Goal: Task Accomplishment & Management: Manage account settings

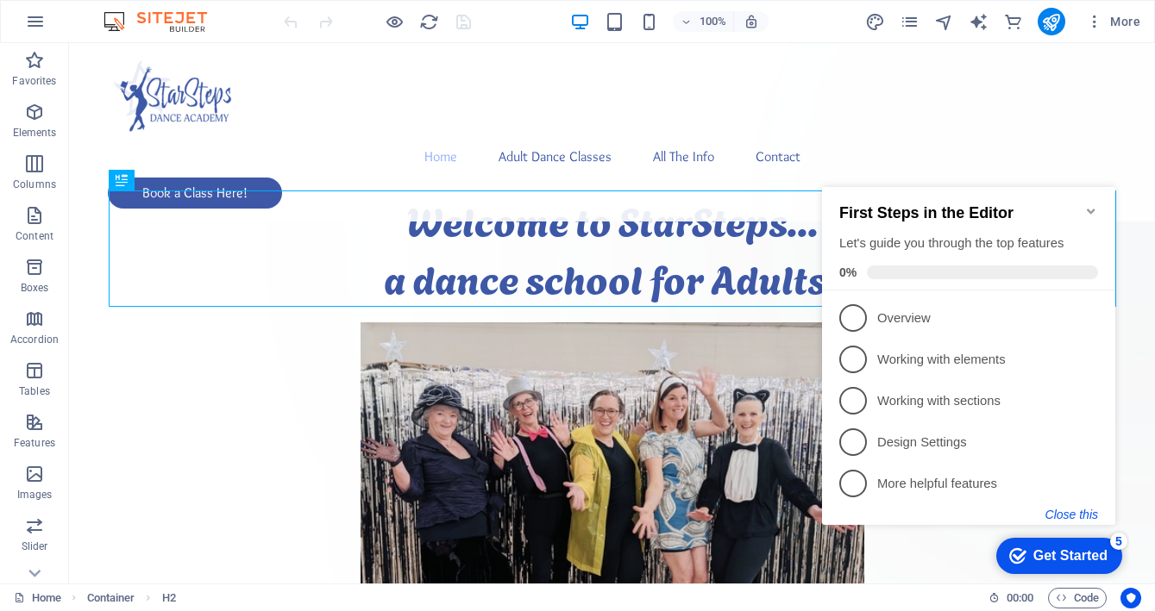
click at [1081, 512] on button "Close this" at bounding box center [1071, 515] width 53 height 14
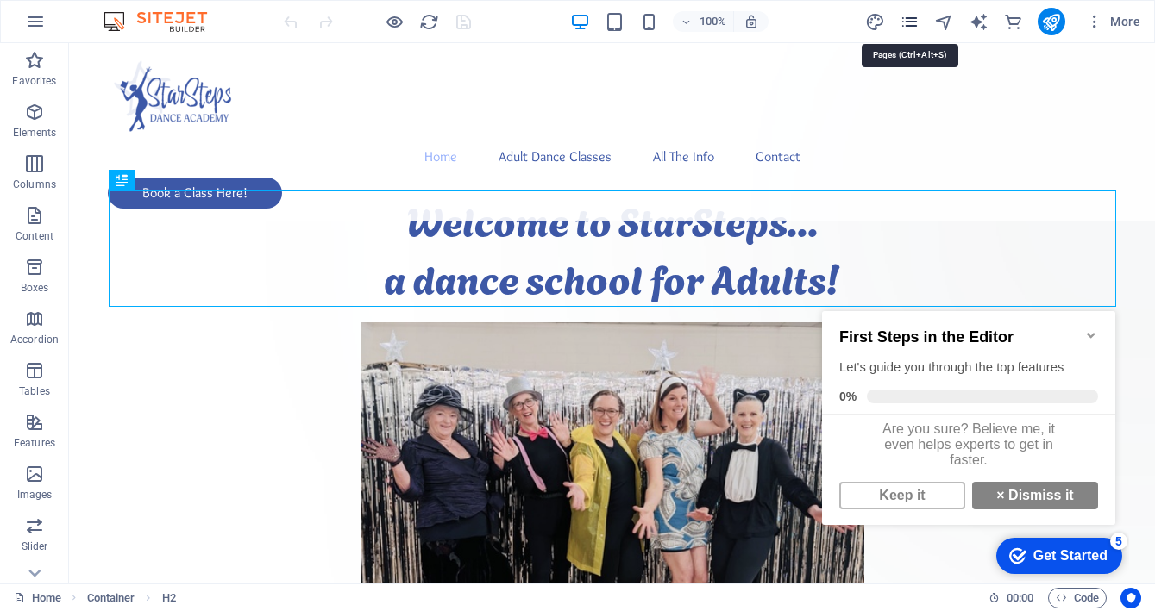
click at [912, 24] on icon "pages" at bounding box center [910, 22] width 20 height 20
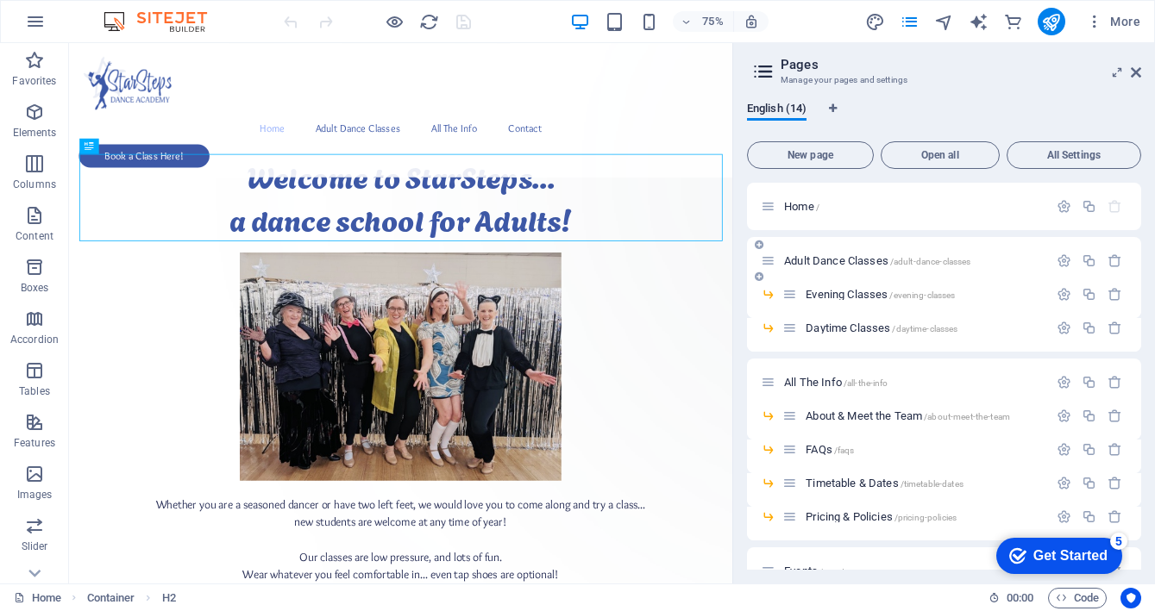
click at [815, 258] on span "Adult Dance Classes /adult-dance-classes" at bounding box center [877, 260] width 186 height 13
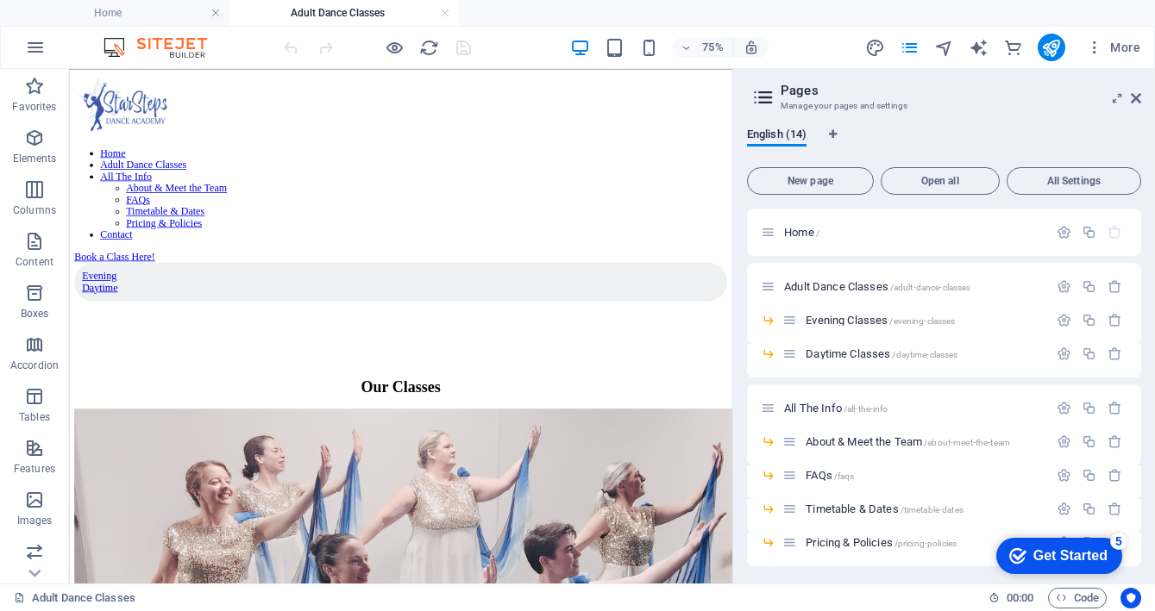
scroll to position [487, 0]
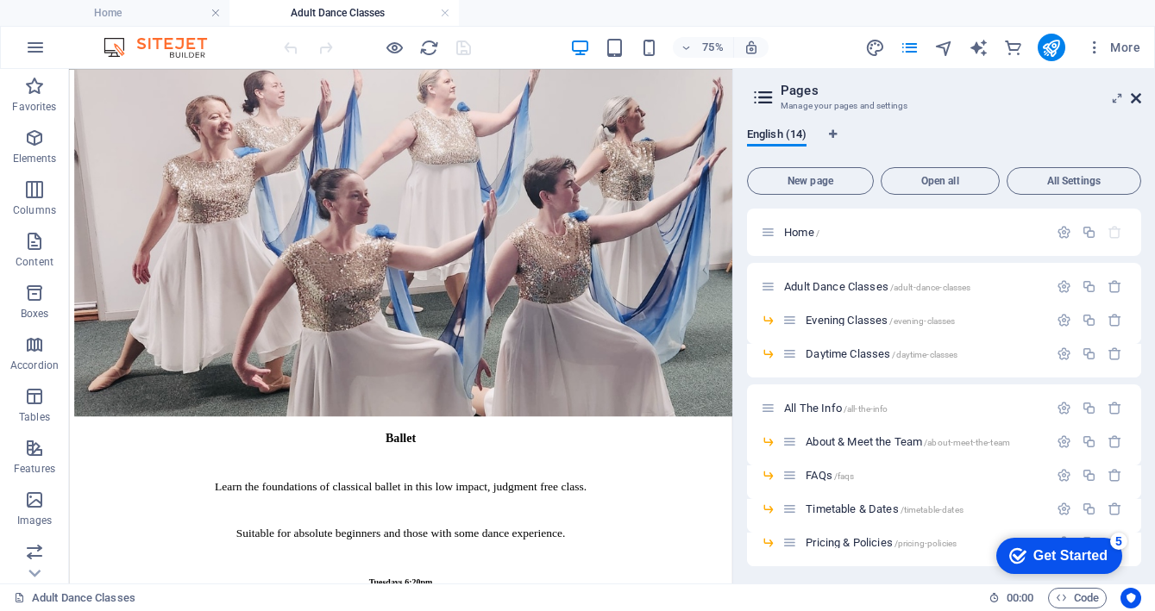
drag, startPoint x: 1052, startPoint y: 44, endPoint x: 1138, endPoint y: 97, distance: 101.0
click at [1138, 97] on icon at bounding box center [1136, 98] width 10 height 14
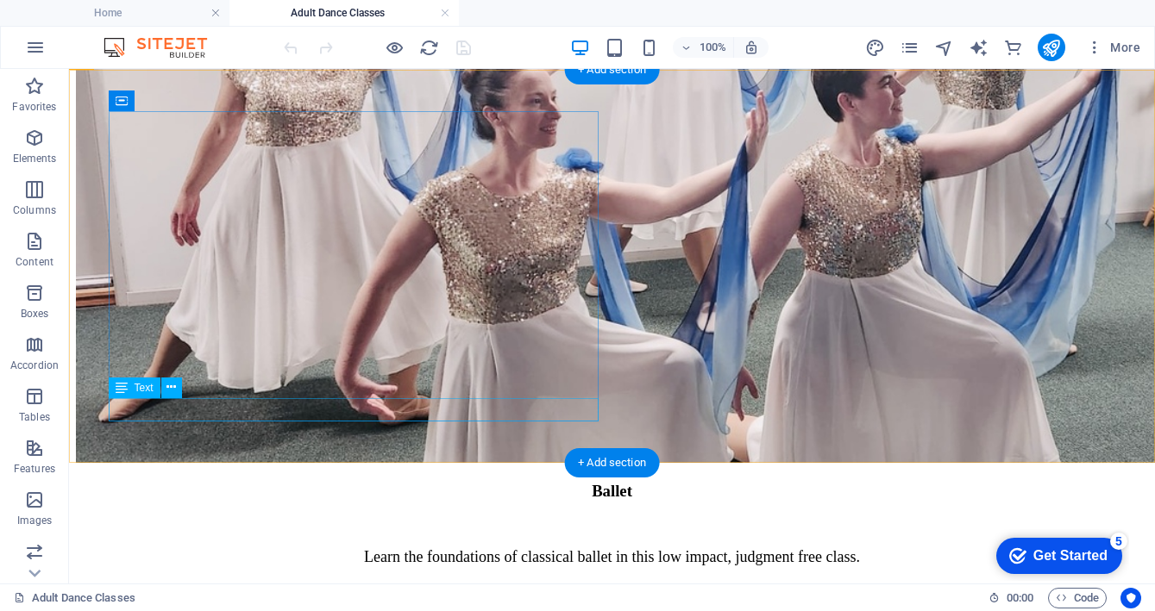
scroll to position [666, 0]
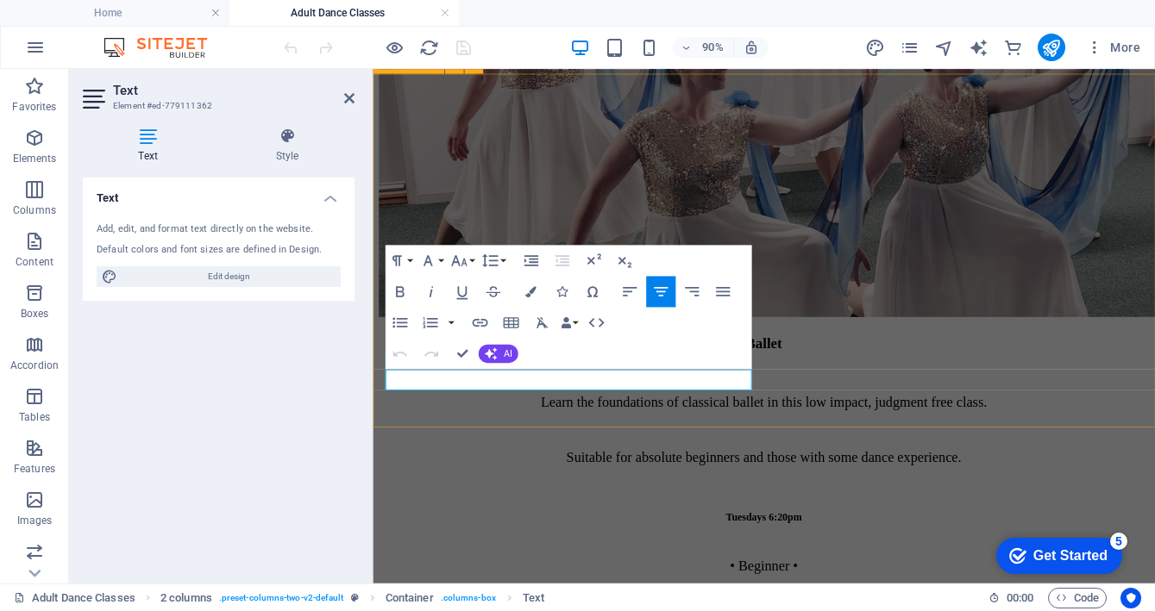
scroll to position [619, 0]
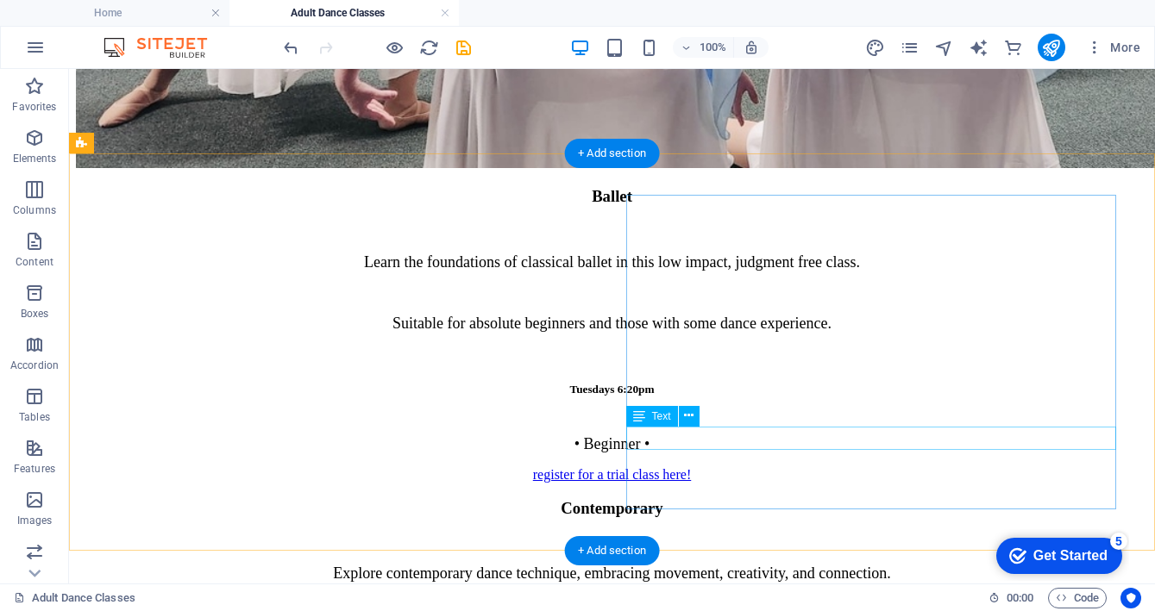
scroll to position [966, 0]
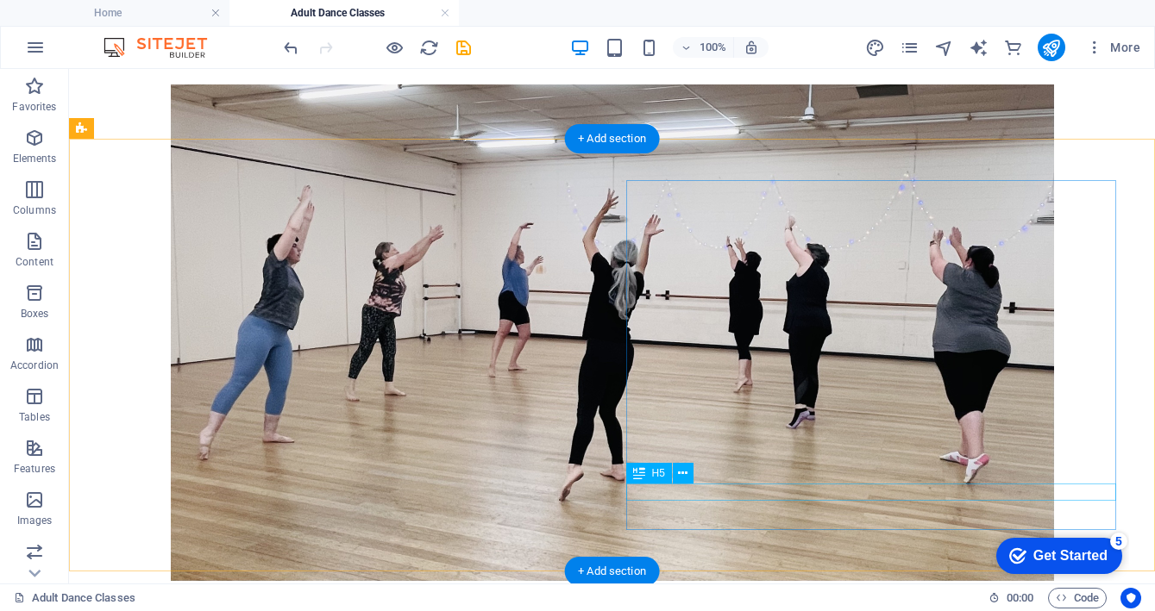
scroll to position [1757, 0]
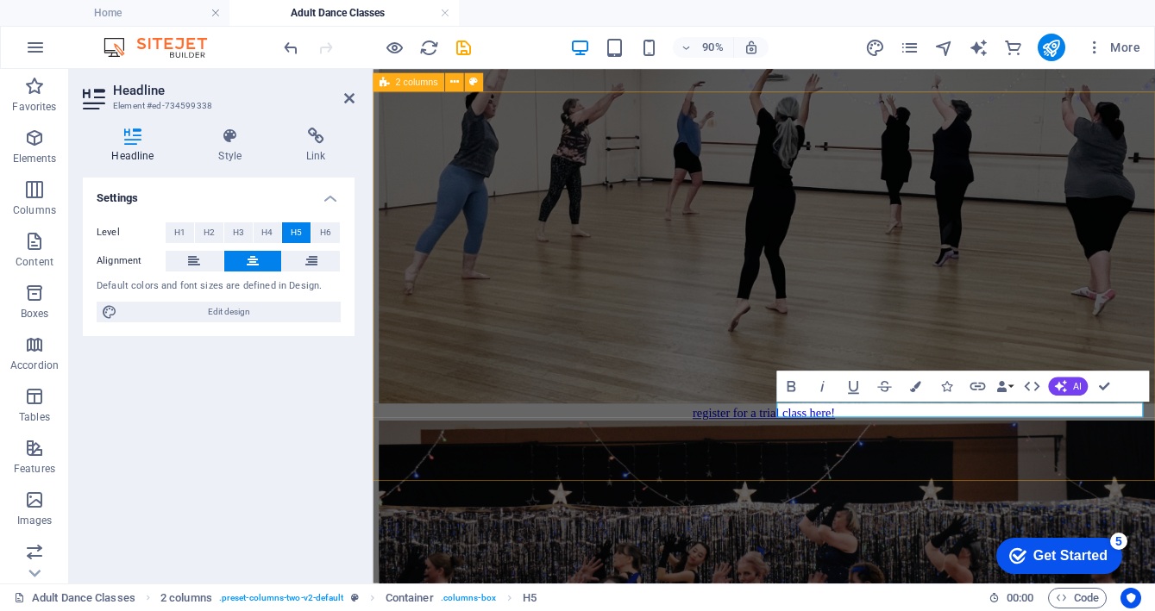
scroll to position [1696, 0]
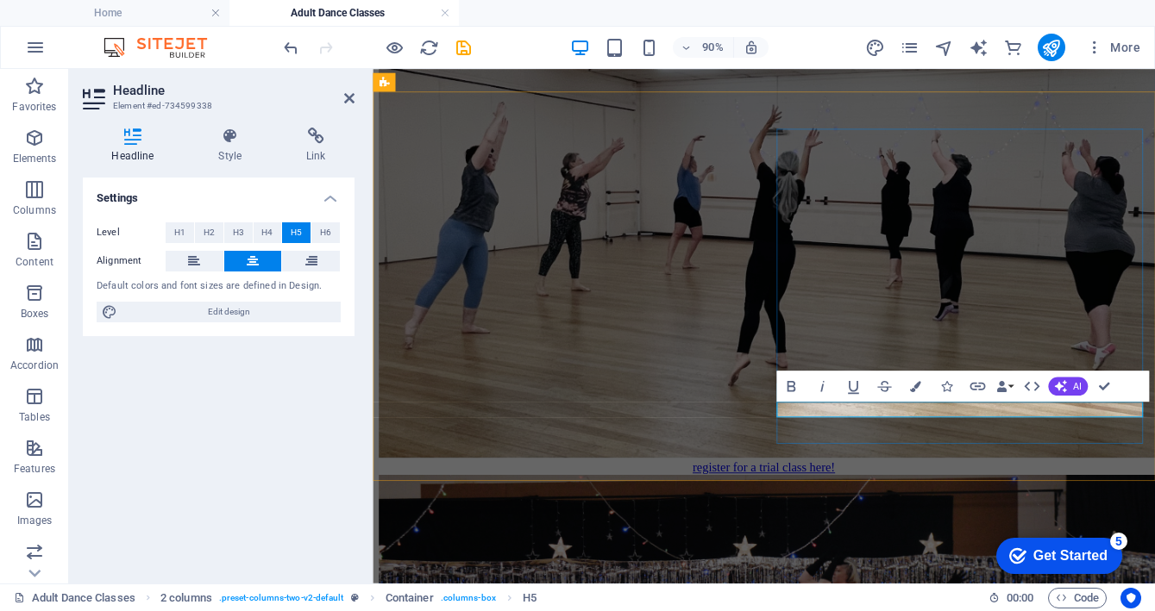
drag, startPoint x: 986, startPoint y: 449, endPoint x: 970, endPoint y: 451, distance: 15.6
drag, startPoint x: 1057, startPoint y: 451, endPoint x: 1106, endPoint y: 450, distance: 48.3
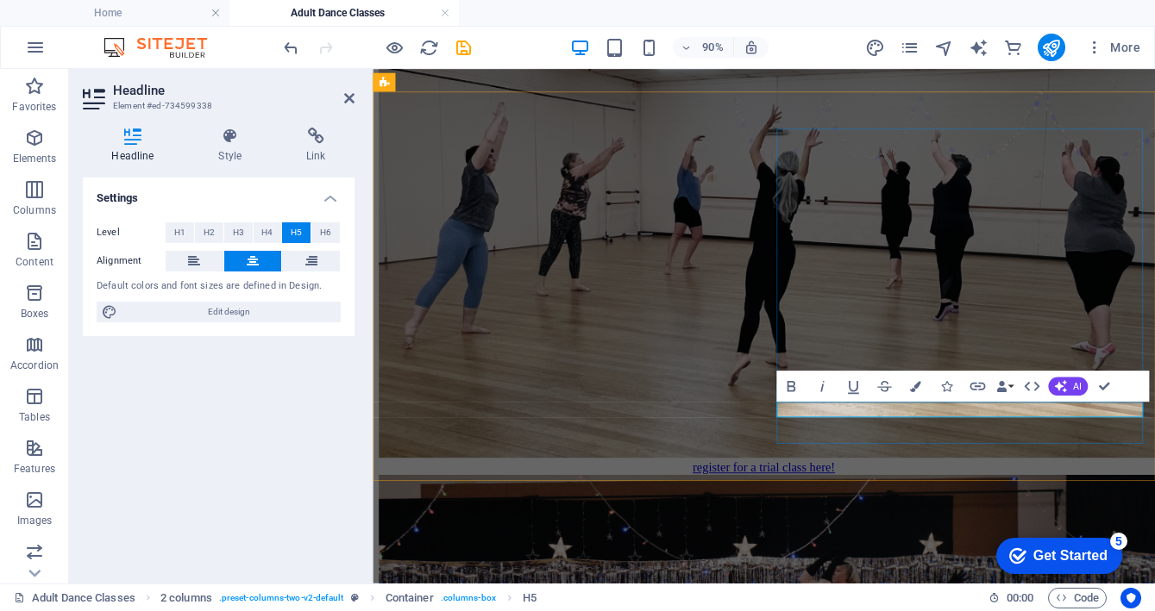
drag, startPoint x: 1101, startPoint y: 381, endPoint x: 1034, endPoint y: 325, distance: 87.6
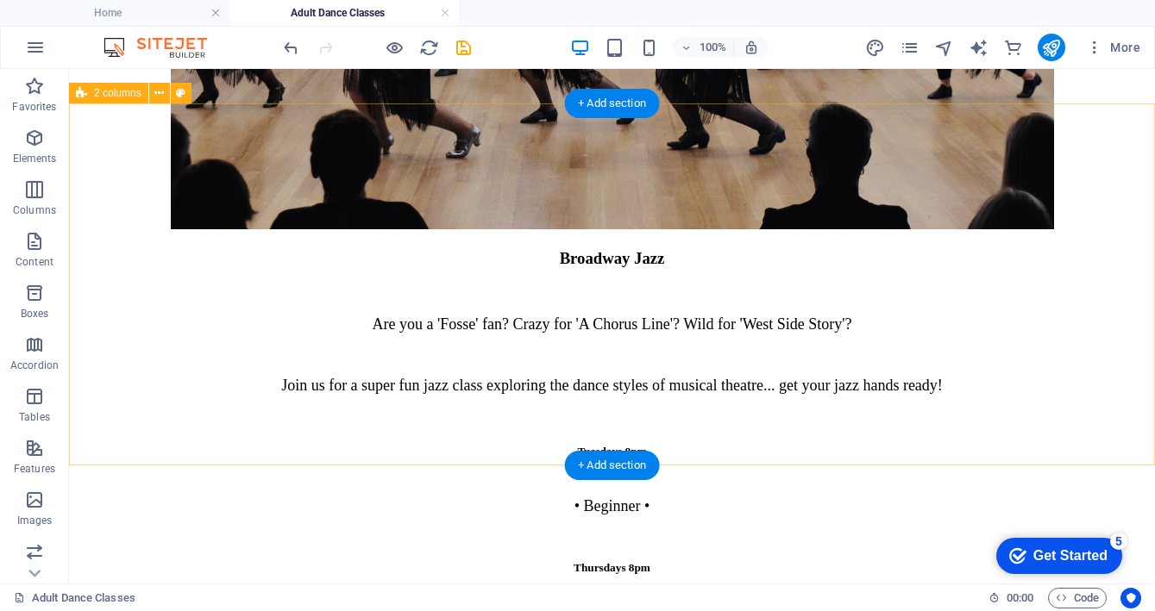
scroll to position [2607, 0]
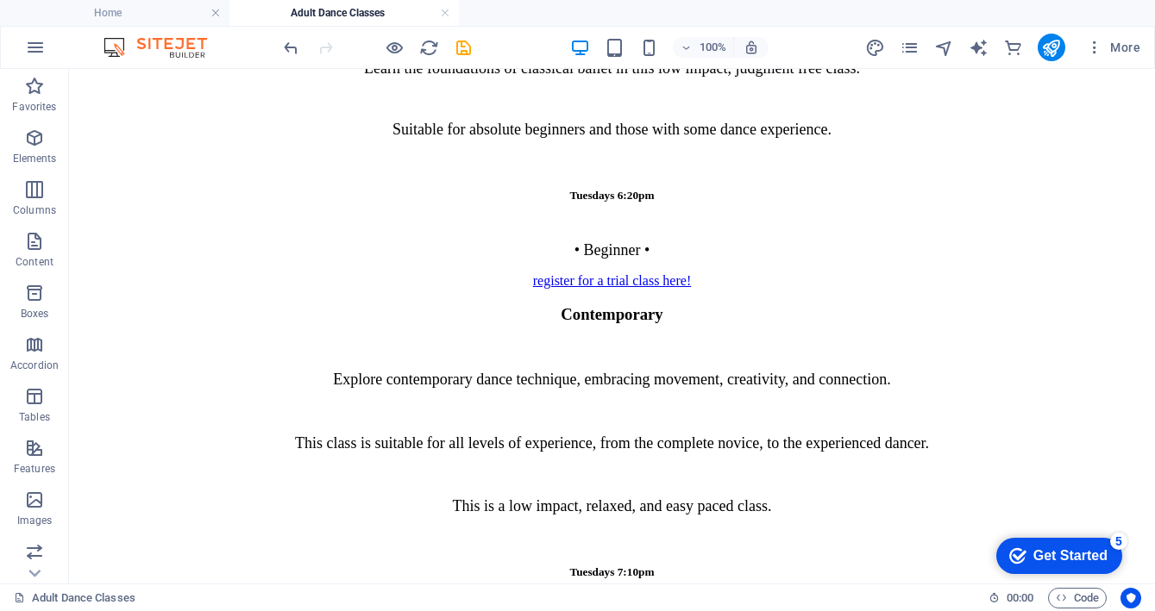
scroll to position [1124, 0]
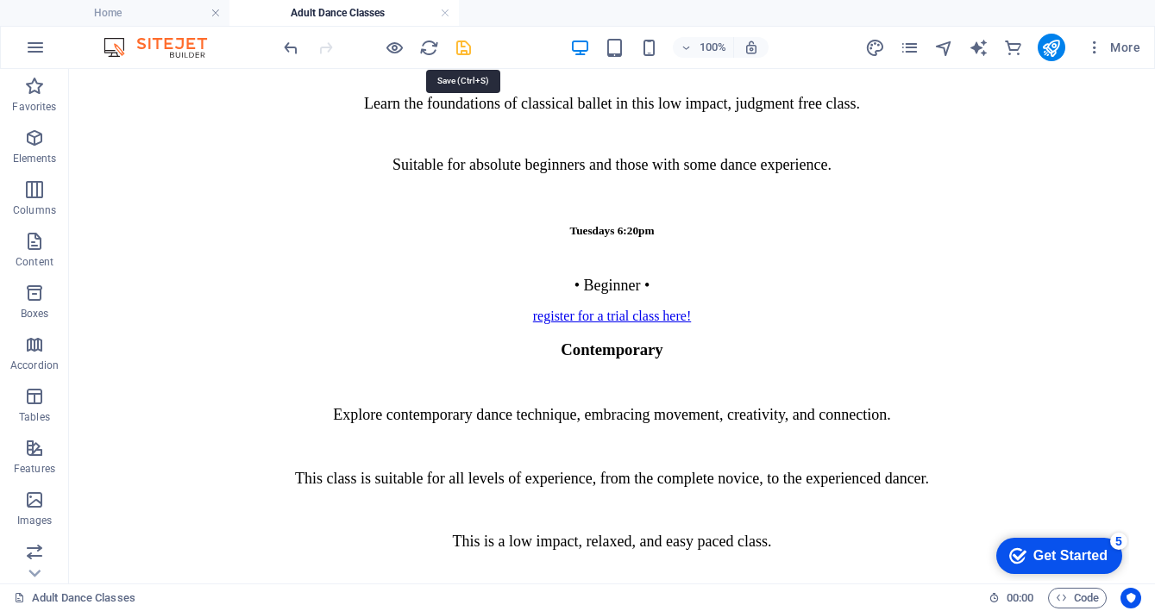
click at [460, 48] on icon "save" at bounding box center [464, 48] width 20 height 20
drag, startPoint x: 443, startPoint y: 13, endPoint x: 500, endPoint y: 85, distance: 92.1
click at [443, 13] on link at bounding box center [445, 13] width 10 height 16
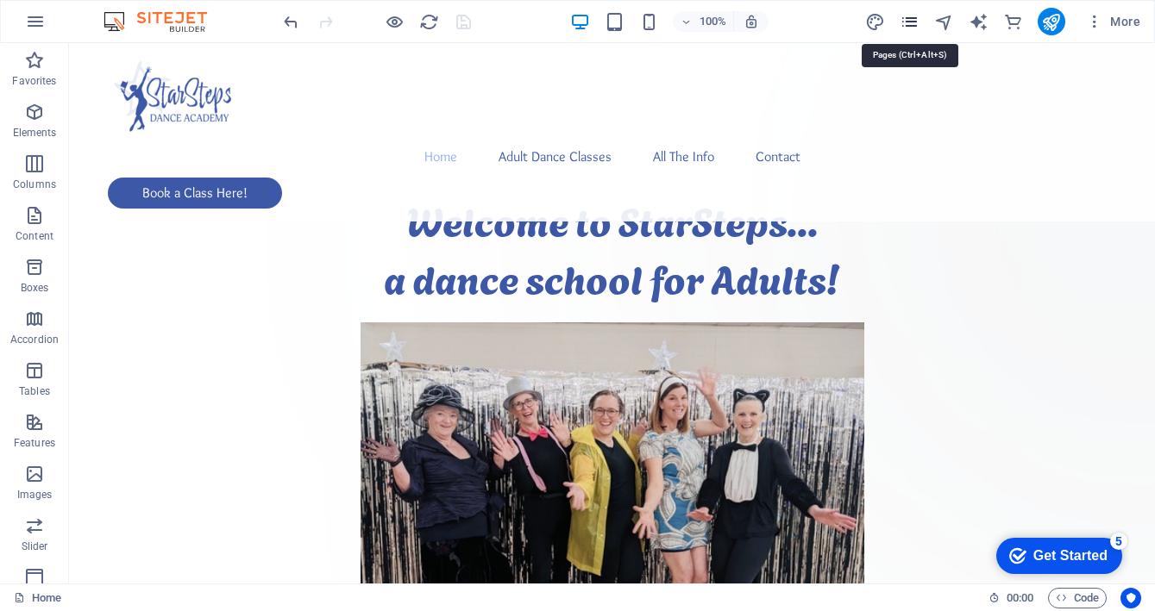
click at [910, 19] on icon "pages" at bounding box center [910, 22] width 20 height 20
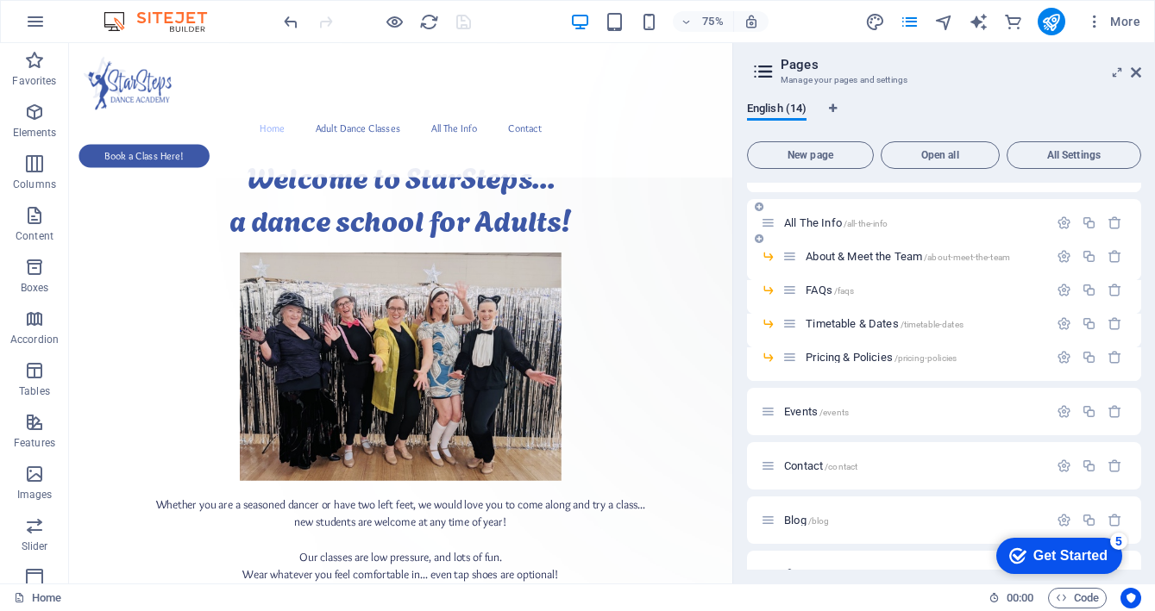
scroll to position [183, 0]
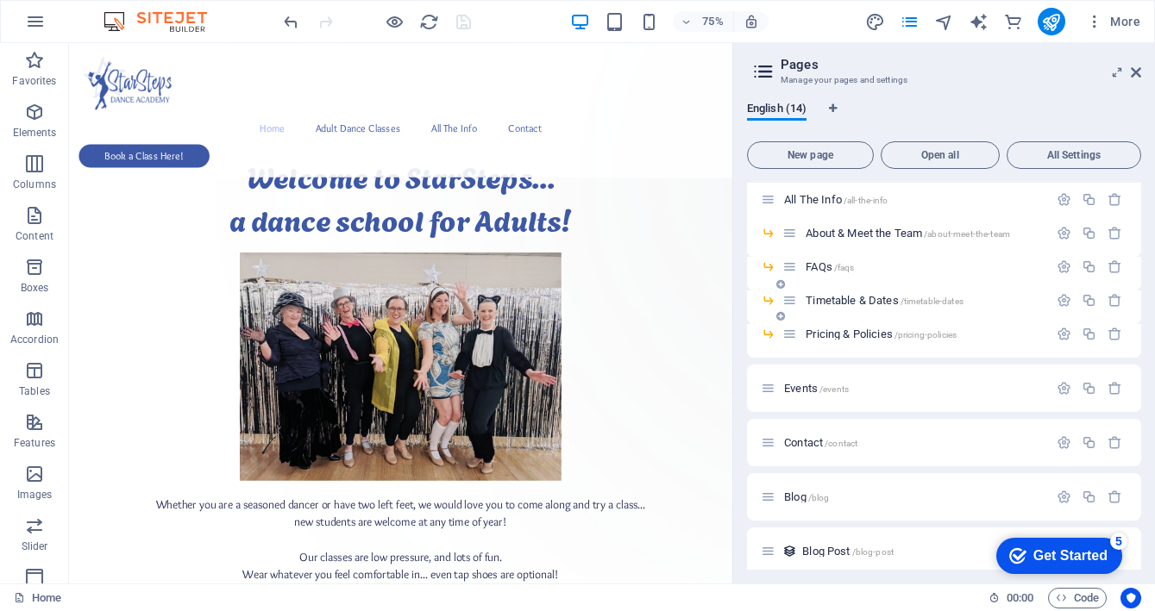
click at [867, 293] on div "Timetable & Dates /timetable-dates" at bounding box center [915, 301] width 266 height 20
click at [868, 300] on span "Timetable & Dates /timetable-dates" at bounding box center [884, 300] width 158 height 13
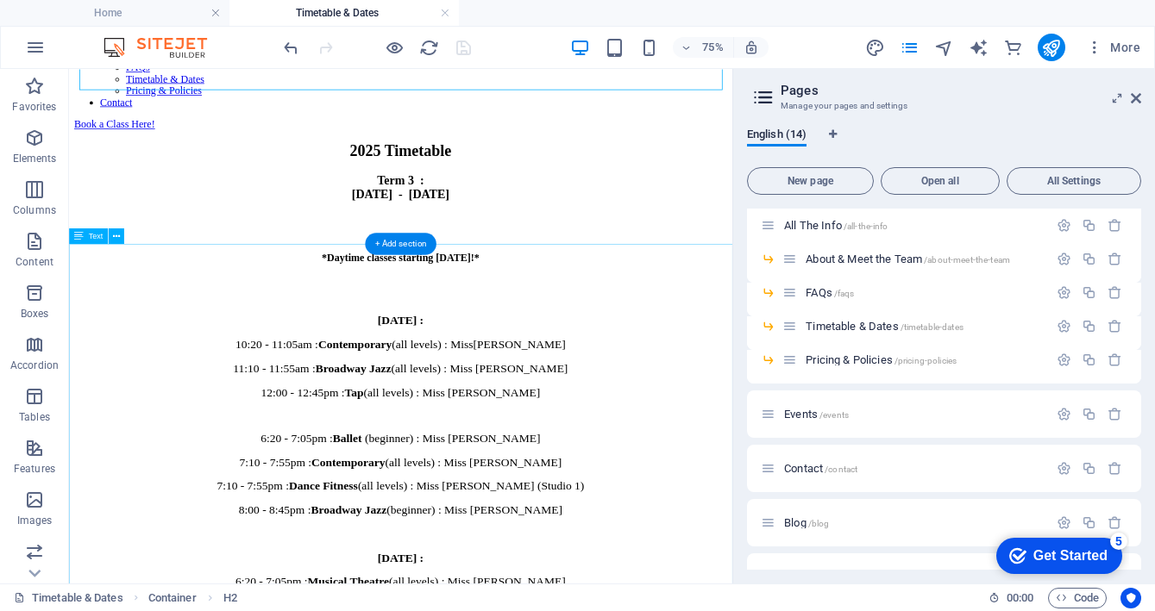
scroll to position [180, 0]
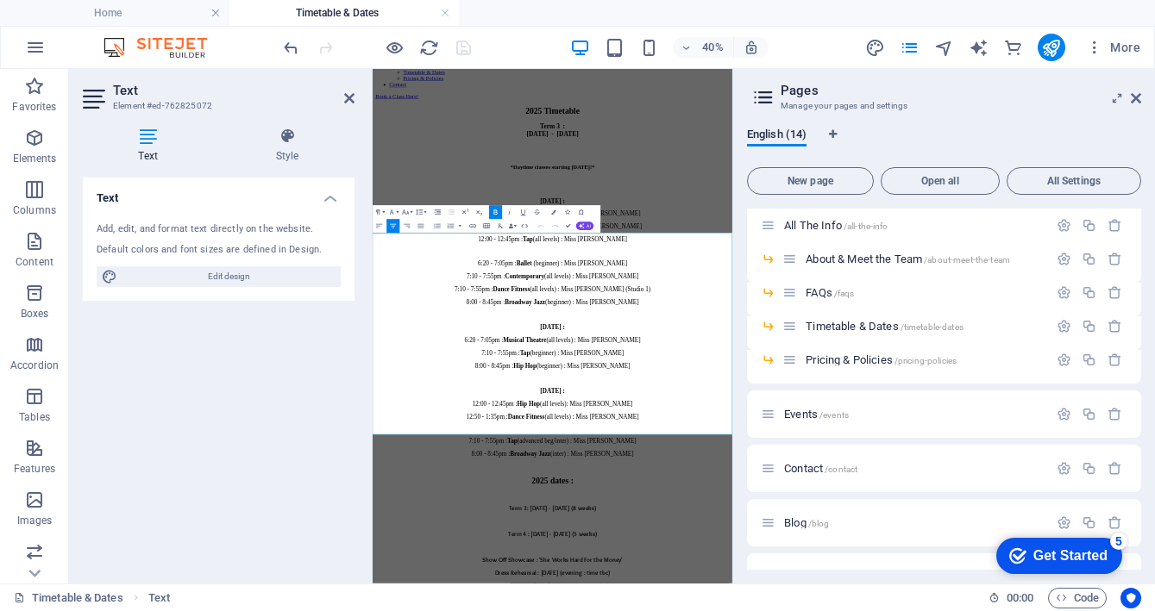
scroll to position [0, 0]
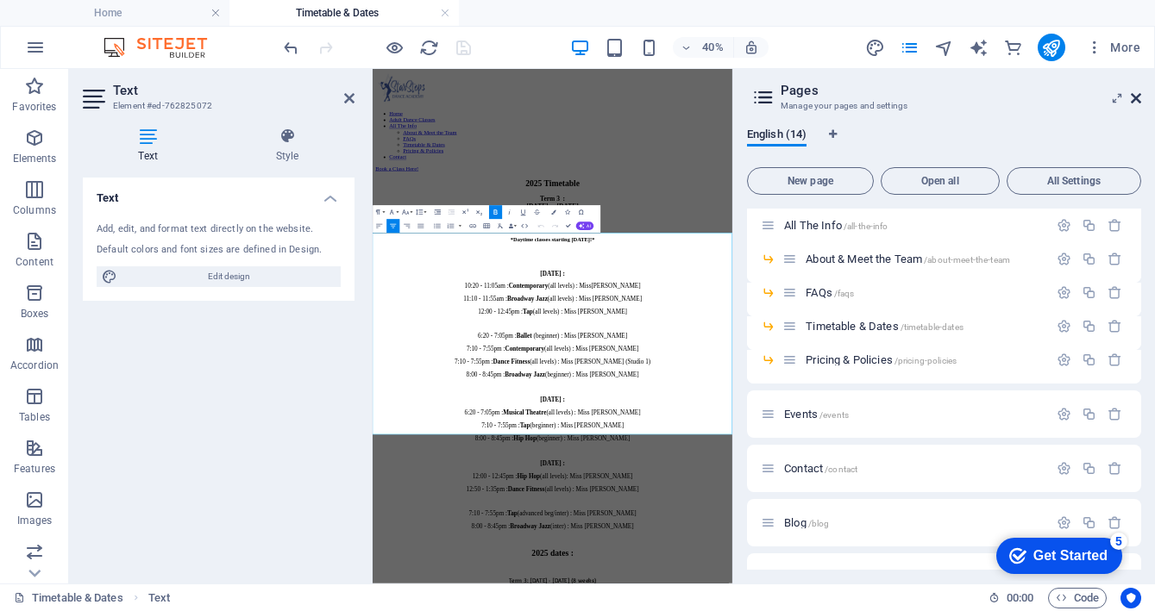
click at [1138, 97] on icon at bounding box center [1136, 98] width 10 height 14
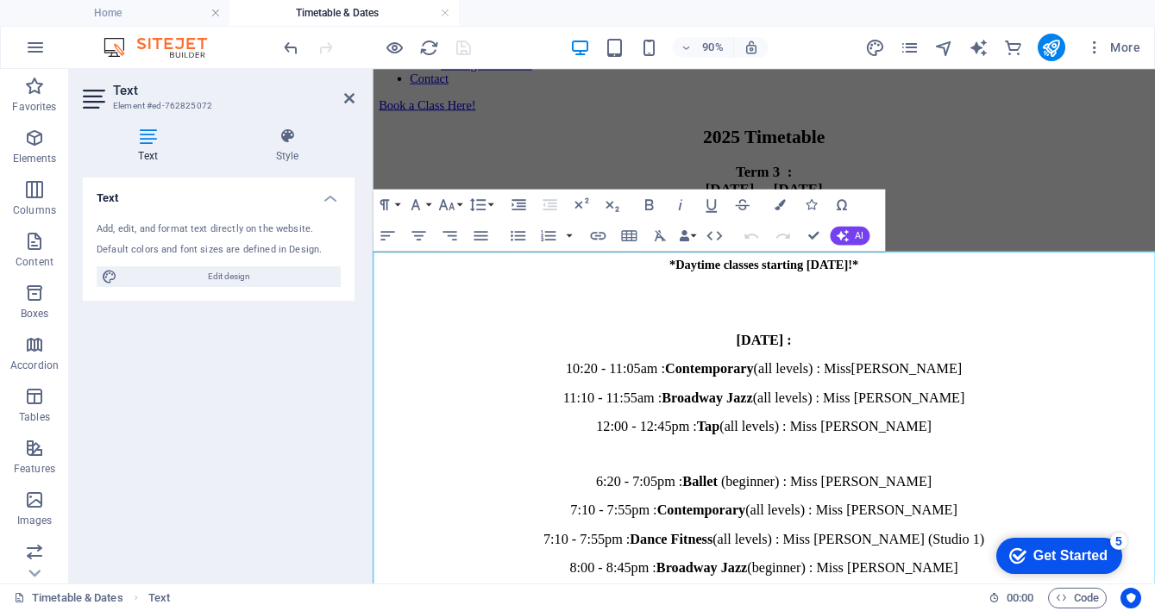
scroll to position [208, 0]
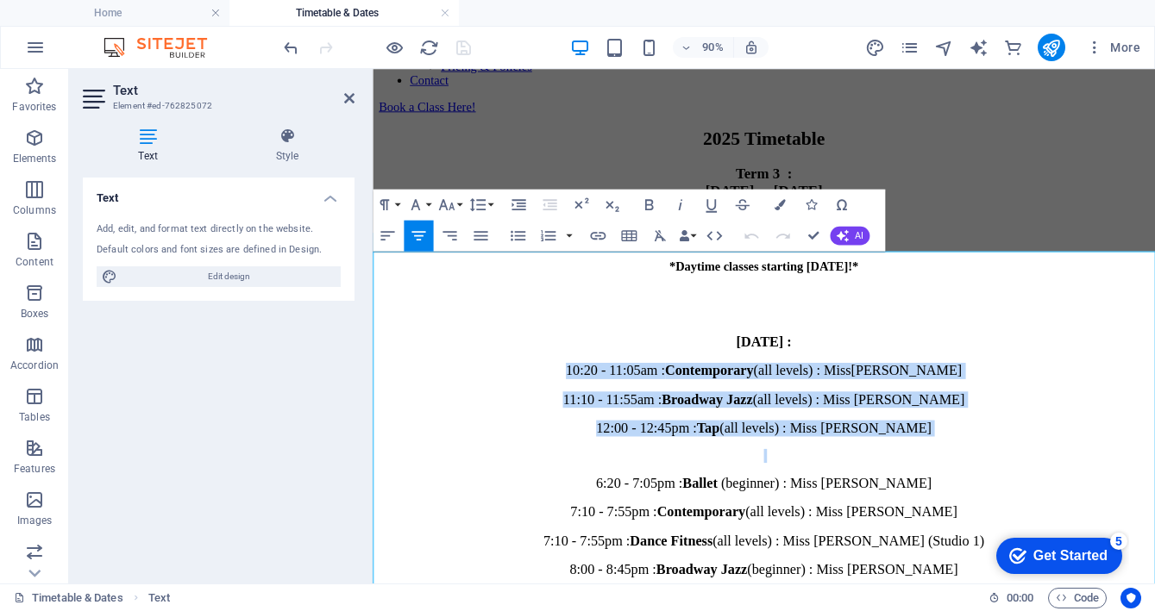
drag, startPoint x: 669, startPoint y: 398, endPoint x: 627, endPoint y: 310, distance: 97.6
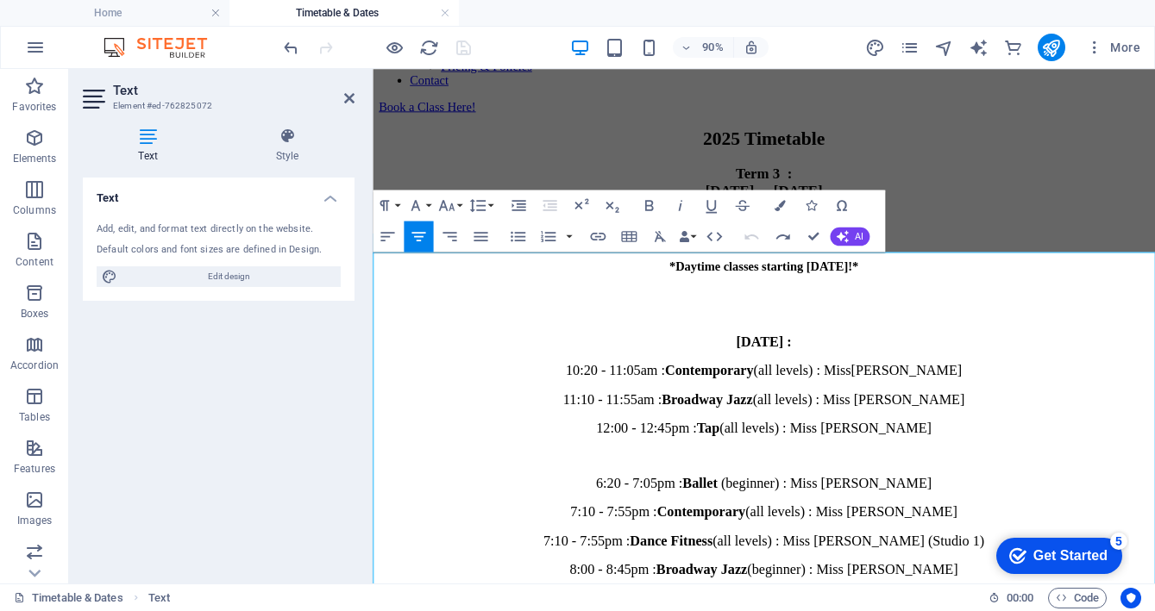
scroll to position [207, 0]
click at [1037, 429] on p "11:10 - 11:55am : Broadway Jazz ( all levels ) : Miss [PERSON_NAME]" at bounding box center [807, 438] width 856 height 18
drag, startPoint x: 952, startPoint y: 357, endPoint x: 798, endPoint y: 356, distance: 154.4
click at [779, 461] on p "12:00 - 12:45pm : Tap ( all levels ) : Miss [PERSON_NAME]" at bounding box center [807, 470] width 856 height 18
copy p "Tap ( all levels ) : Miss [PERSON_NAME]"
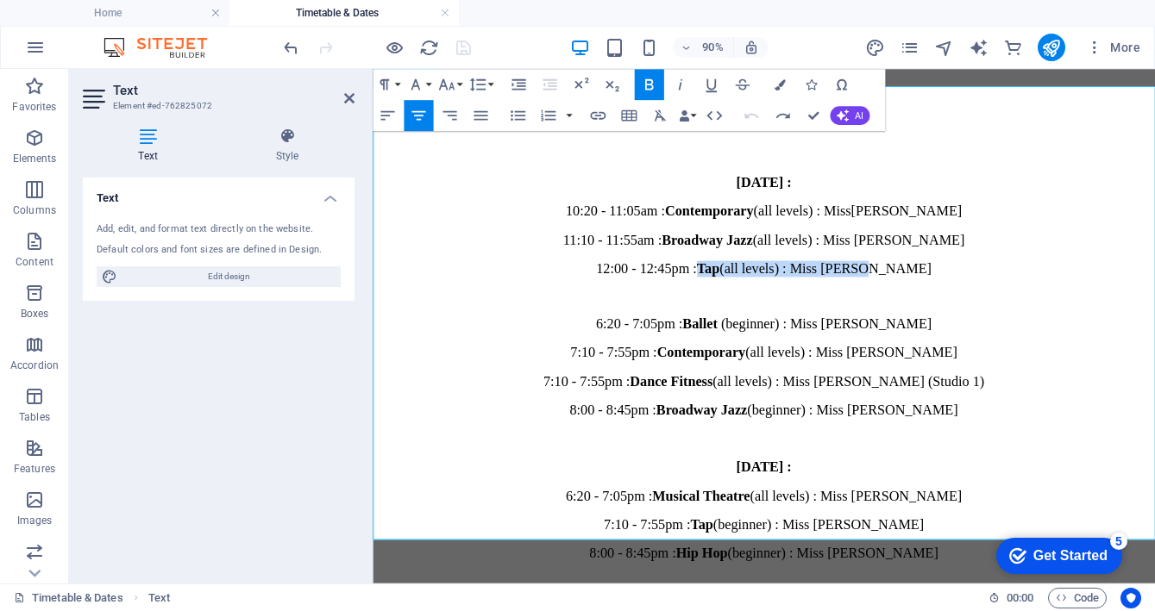
scroll to position [393, 0]
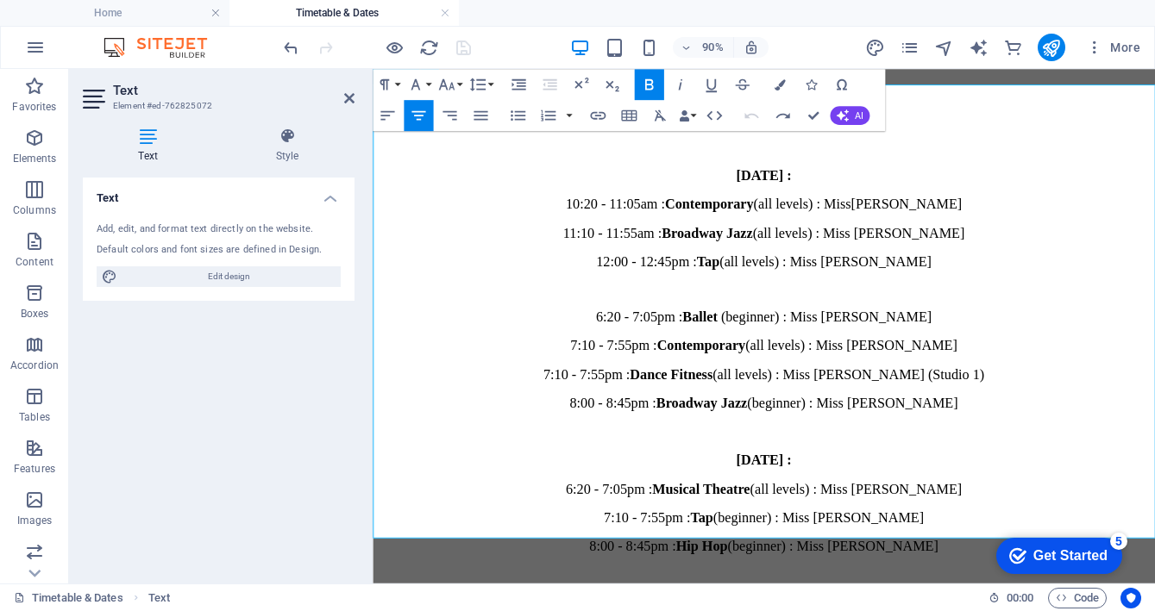
drag, startPoint x: 743, startPoint y: 491, endPoint x: 1005, endPoint y: 488, distance: 262.2
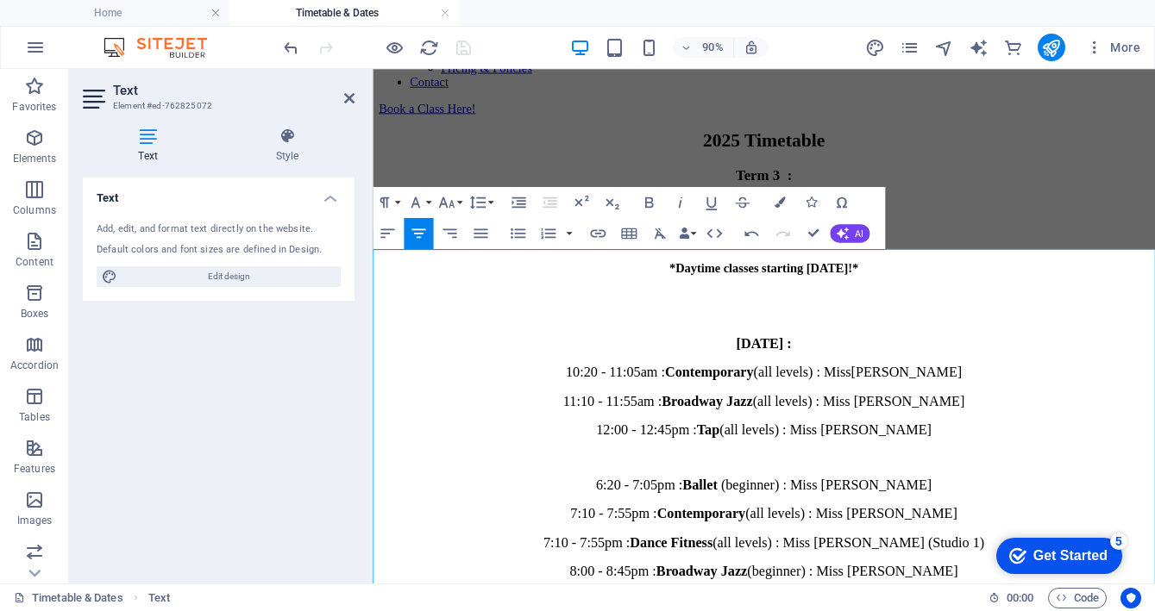
scroll to position [202, 0]
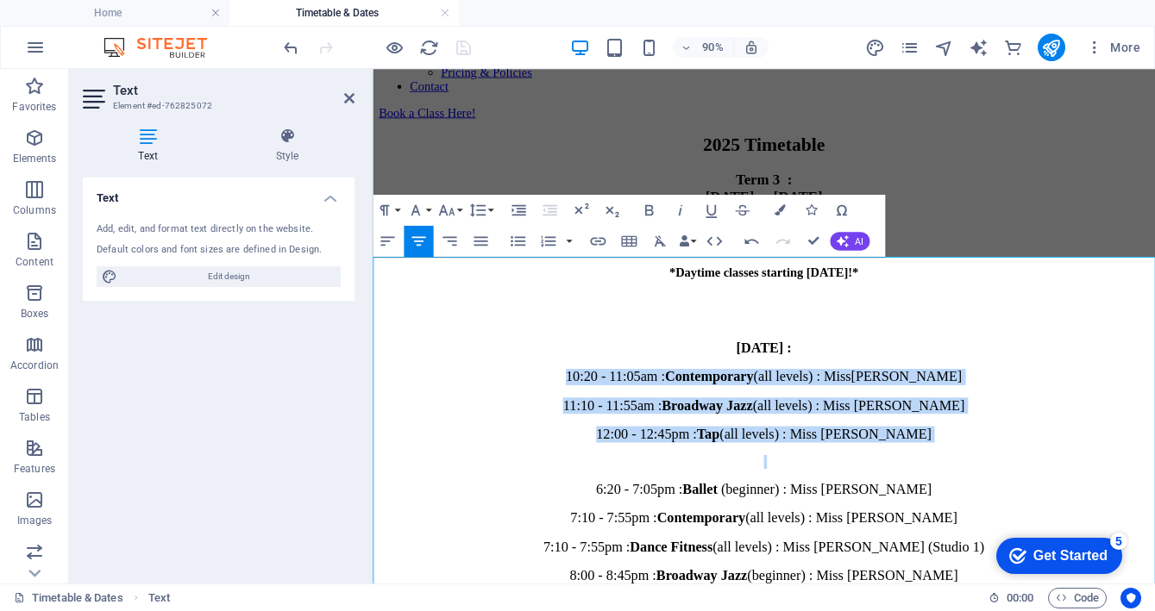
drag, startPoint x: 670, startPoint y: 404, endPoint x: 624, endPoint y: 316, distance: 99.1
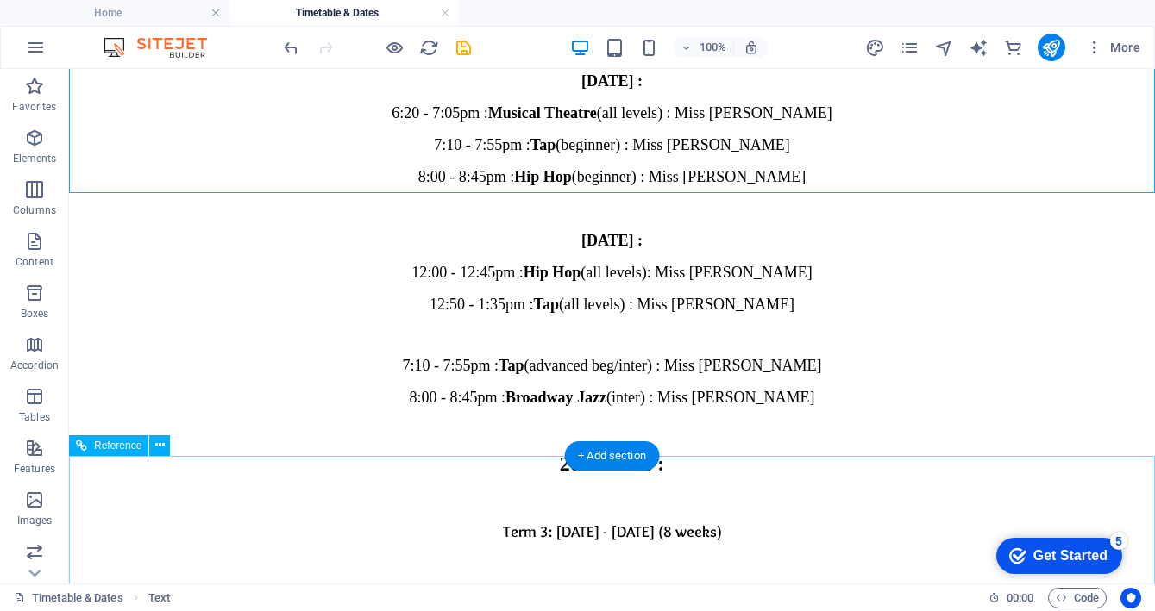
scroll to position [700, 0]
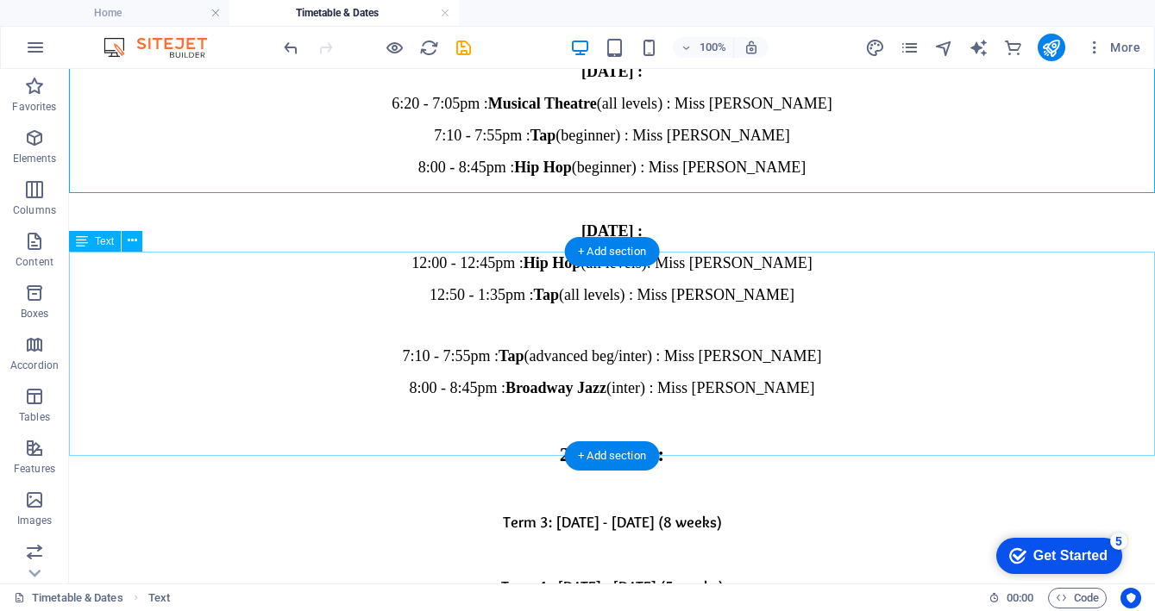
click at [759, 484] on div "Term 3 : [DATE] - [DATE] (8 weeks) Term 4 : [DATE] - [DATE] (5 weeks) Show Off …" at bounding box center [612, 620] width 1072 height 273
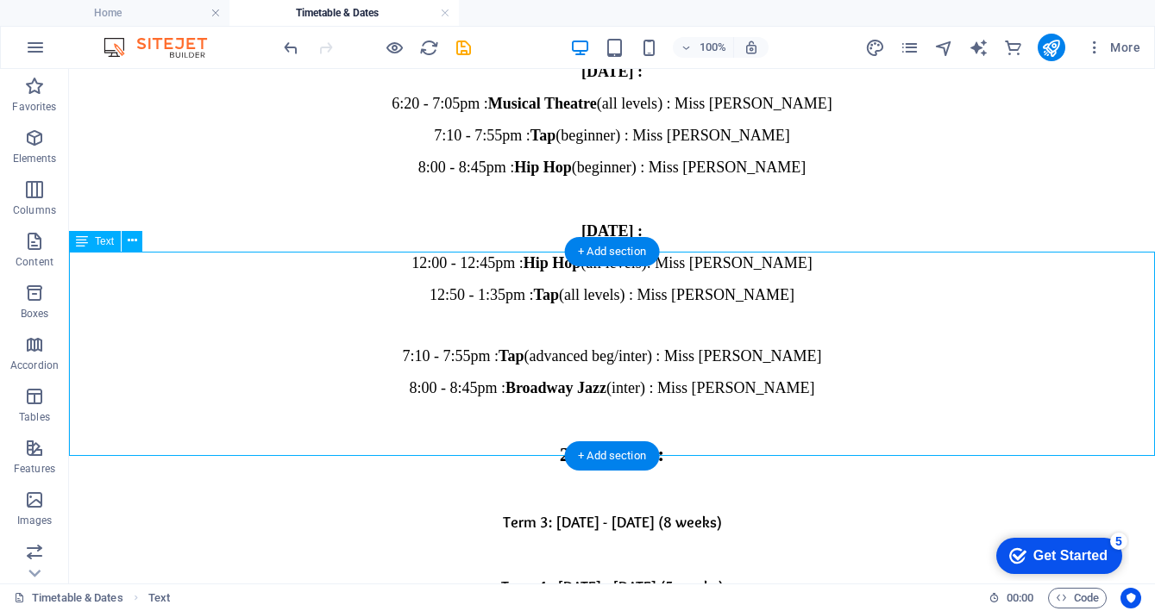
click at [765, 484] on div "Term 3 : [DATE] - [DATE] (8 weeks) Term 4 : [DATE] - [DATE] (5 weeks) Show Off …" at bounding box center [612, 620] width 1072 height 273
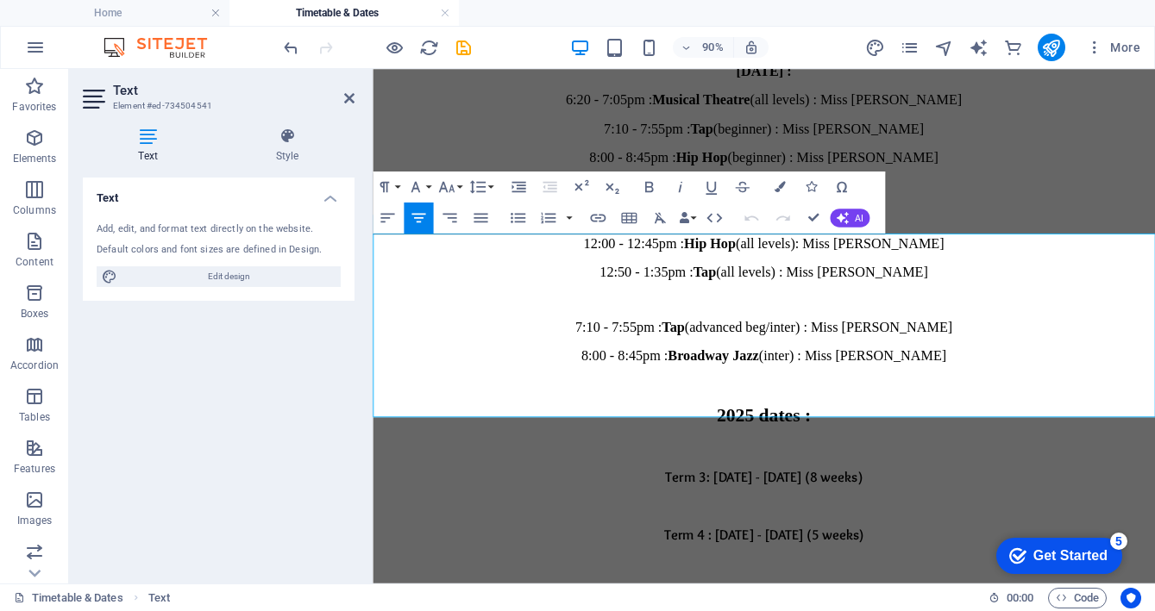
drag, startPoint x: 1004, startPoint y: 403, endPoint x: 599, endPoint y: 396, distance: 404.5
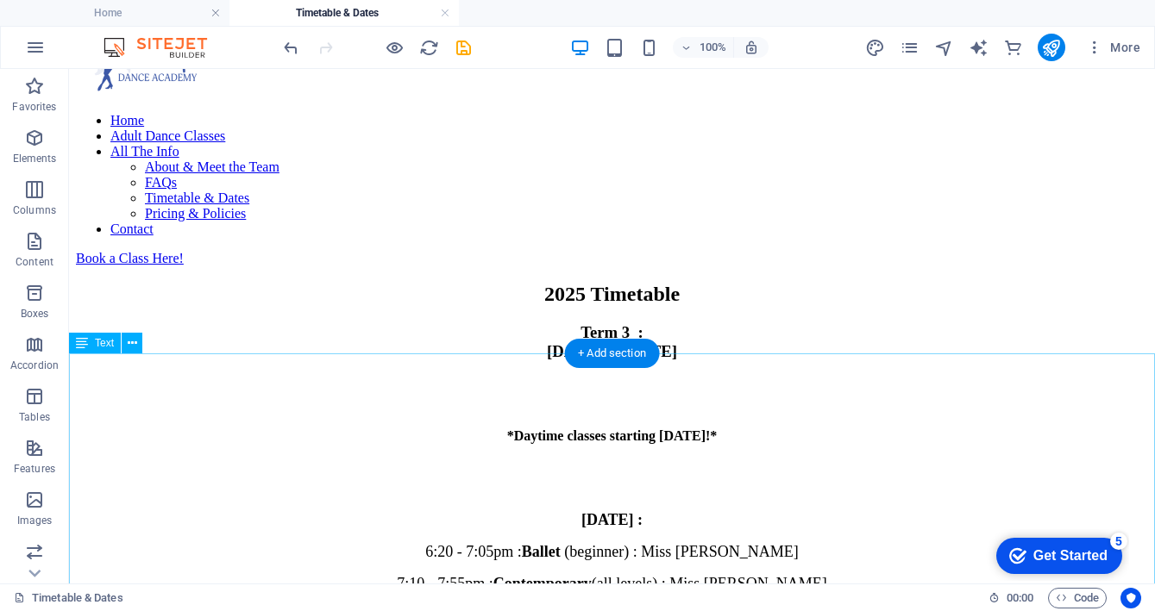
scroll to position [0, 0]
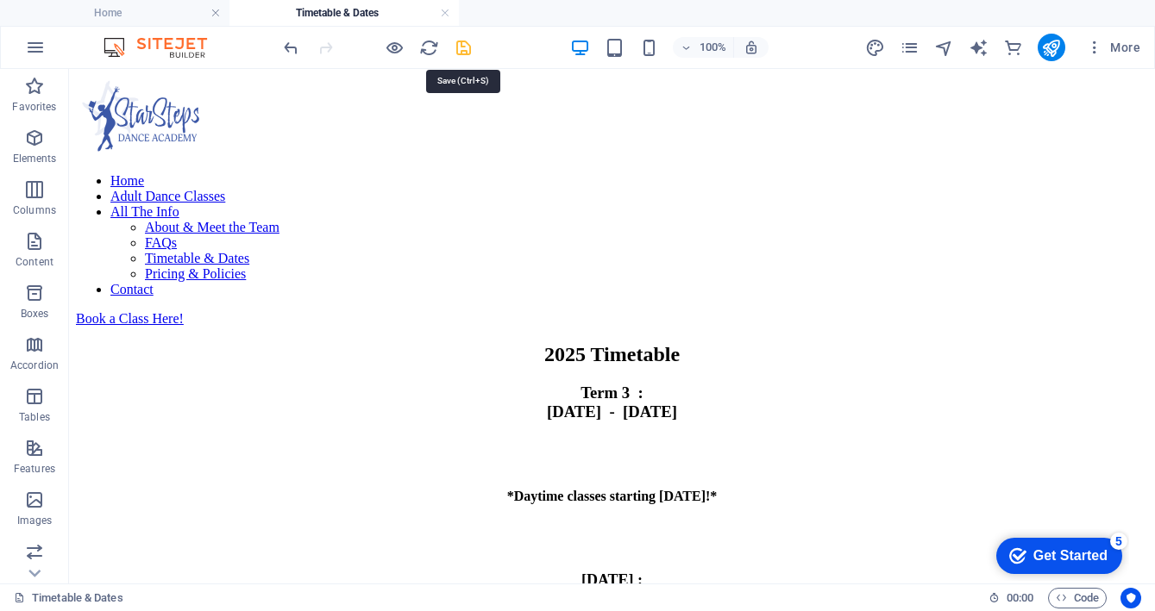
click at [467, 50] on icon "save" at bounding box center [464, 48] width 20 height 20
click at [1096, 48] on icon "button" at bounding box center [1094, 47] width 17 height 17
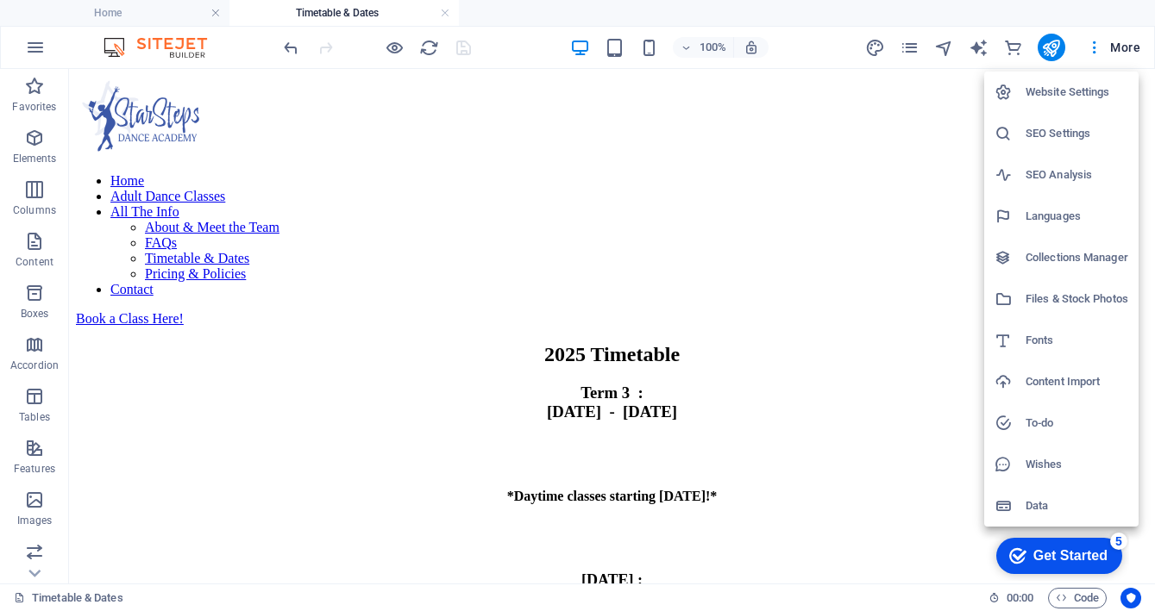
click at [1058, 130] on h6 "SEO Settings" at bounding box center [1076, 133] width 103 height 21
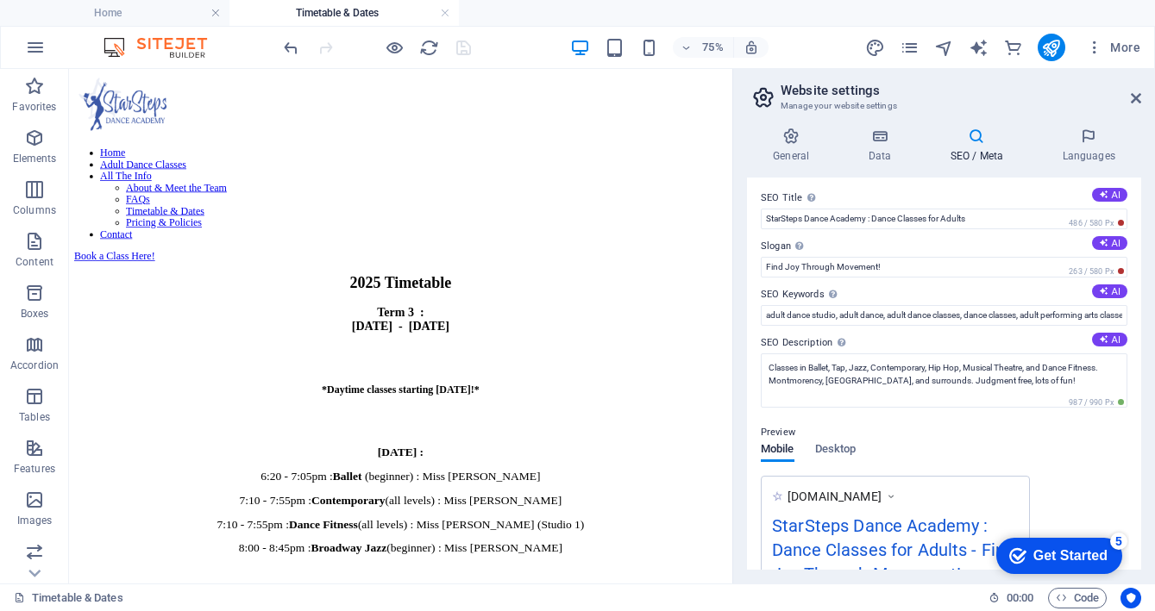
scroll to position [1, 0]
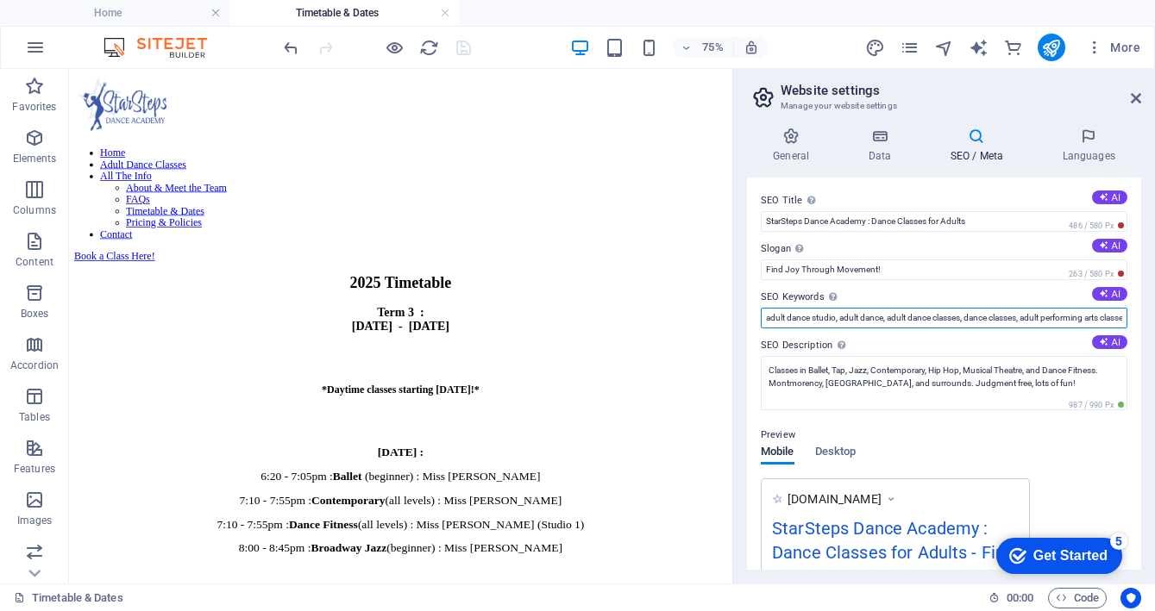
click at [1056, 316] on input "adult dance studio, adult dance, adult dance classes, dance classes, adult perf…" at bounding box center [944, 318] width 367 height 21
click at [1120, 317] on input "adult dance studio, adult dance, adult dance classes, dance classes, adult perf…" at bounding box center [944, 318] width 367 height 21
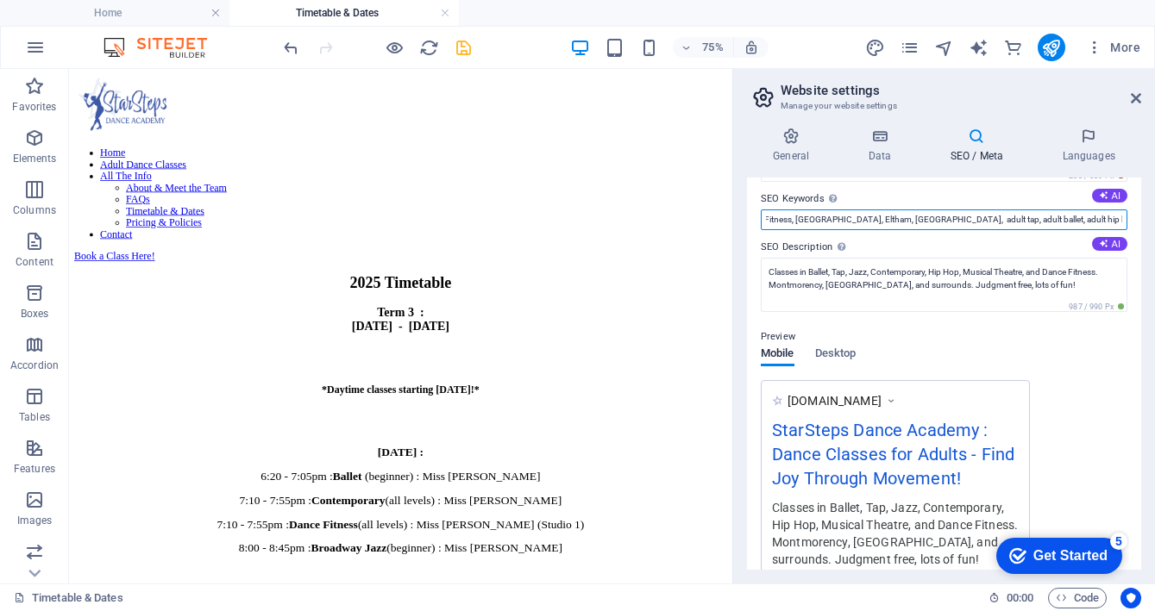
scroll to position [0, 0]
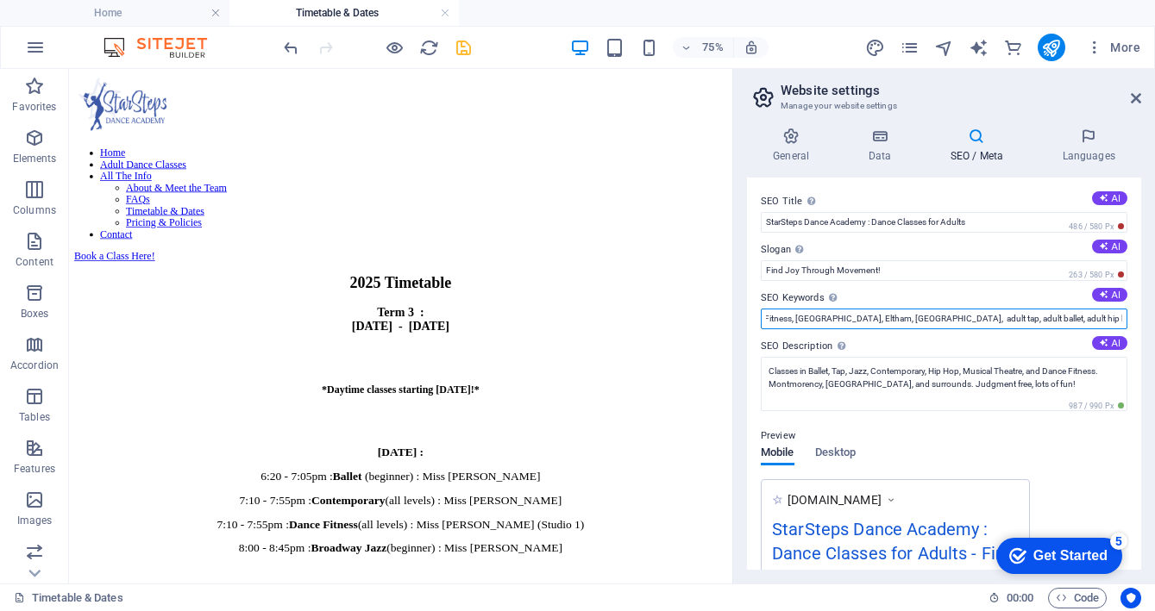
type input "adult dance studio, adult dance, adult dance classes, dance classes, adult perf…"
click at [877, 127] on div "General Data SEO / Meta Languages Website name StarSteps Dance Academy Logo Dra…" at bounding box center [944, 349] width 422 height 470
click at [876, 139] on icon at bounding box center [879, 136] width 75 height 17
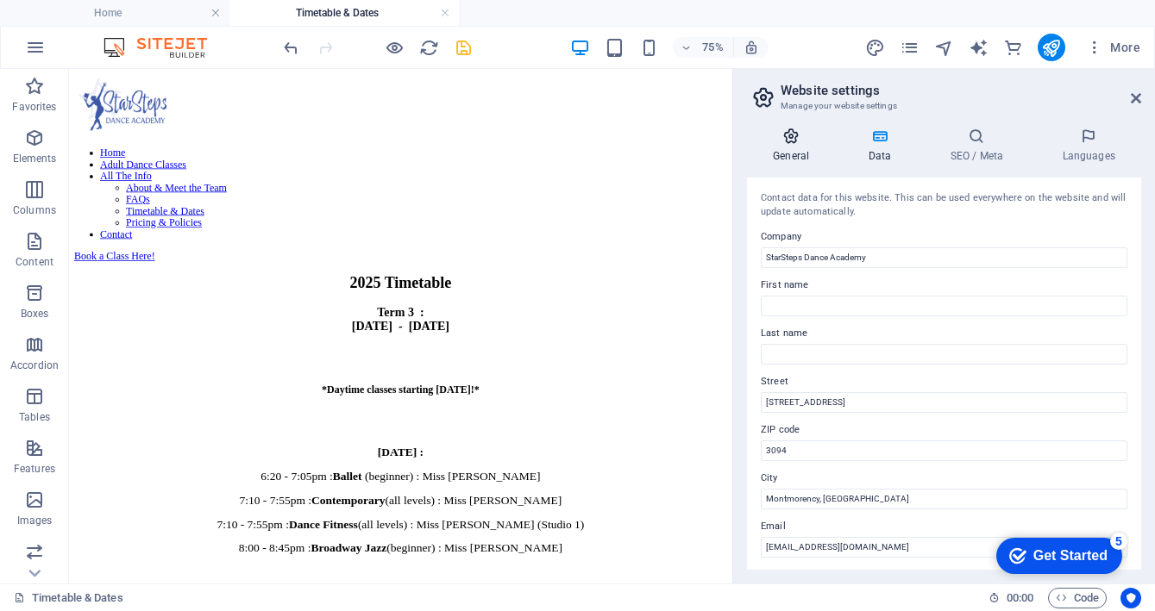
click at [788, 143] on icon at bounding box center [791, 136] width 88 height 17
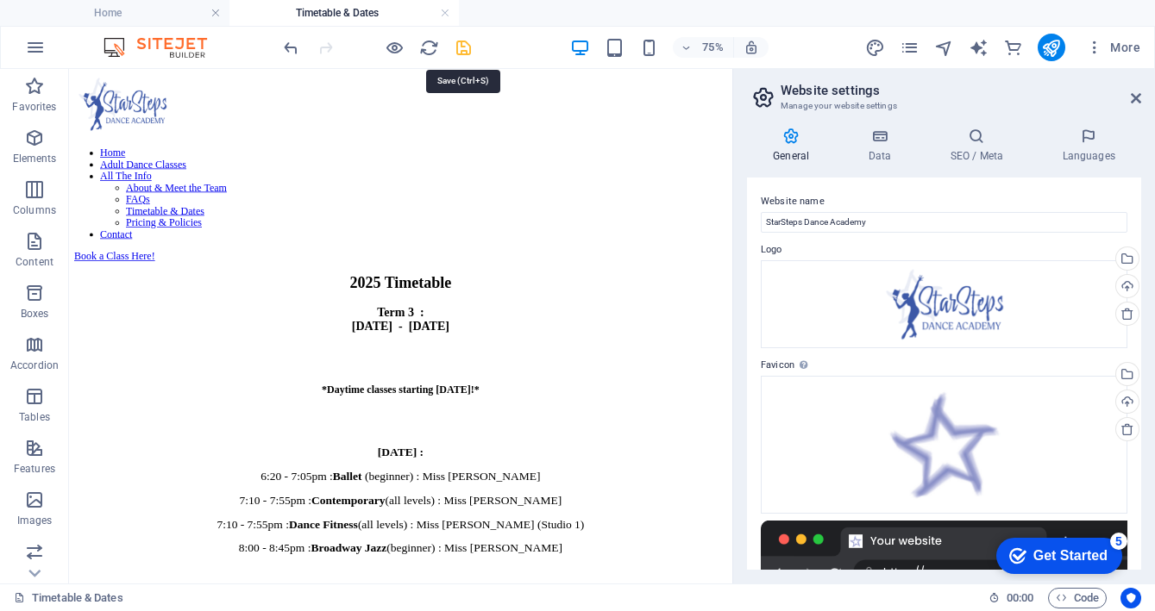
click at [466, 44] on icon "save" at bounding box center [464, 48] width 20 height 20
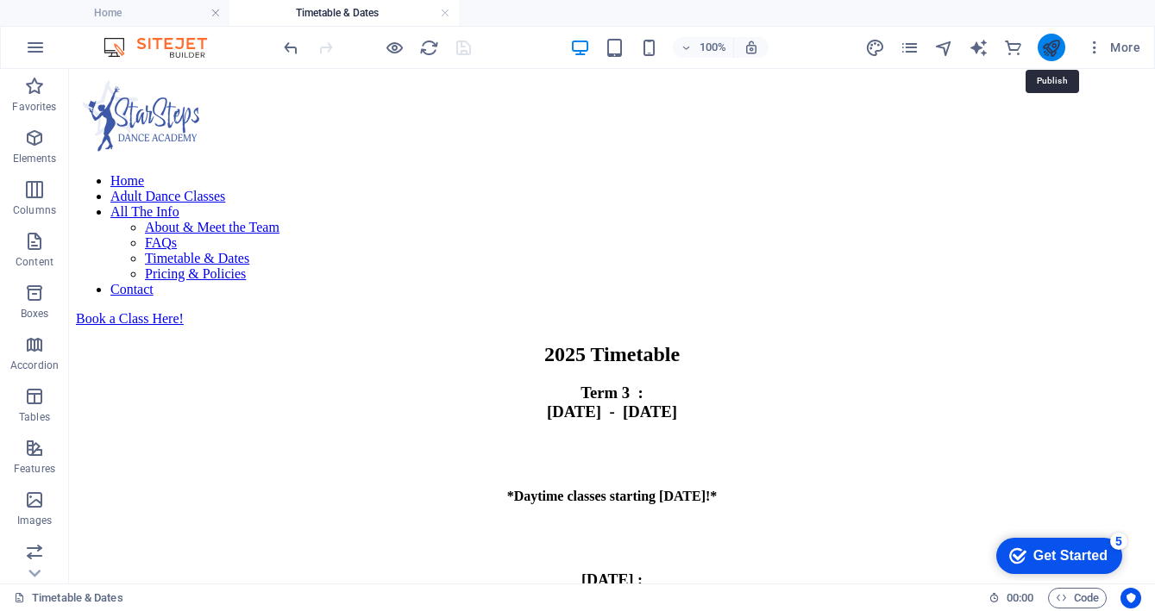
click at [1056, 41] on icon "publish" at bounding box center [1051, 48] width 20 height 20
